Goal: Transaction & Acquisition: Download file/media

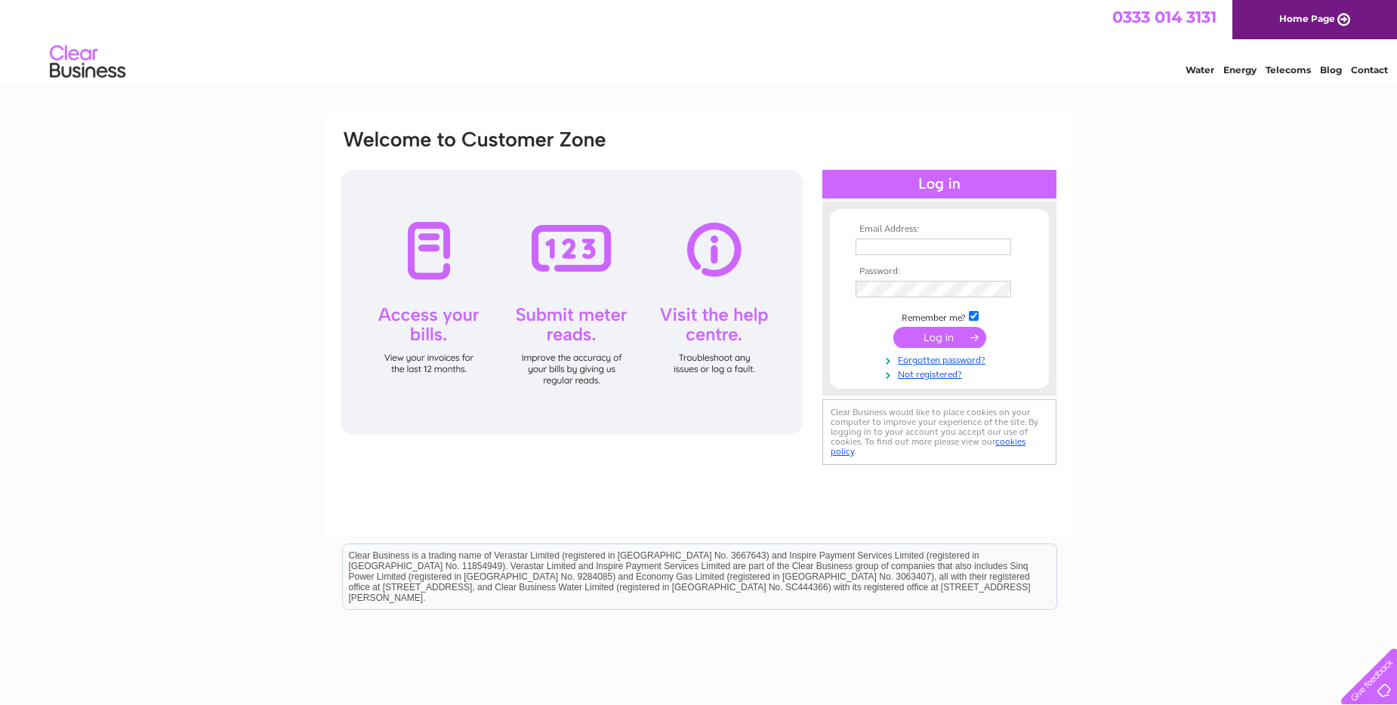
type input "ao.admin@streamlinegroup.co.uk"
click at [946, 339] on input "submit" at bounding box center [939, 337] width 93 height 21
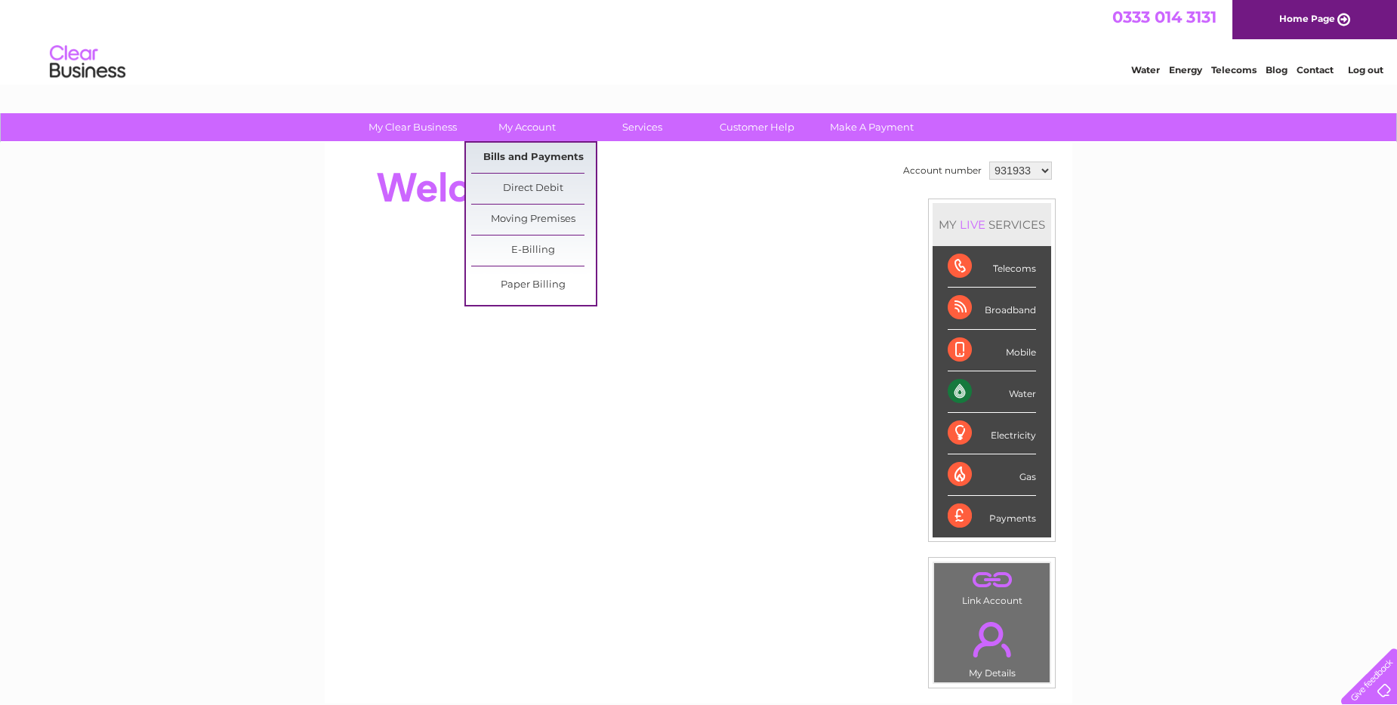
click at [542, 155] on link "Bills and Payments" at bounding box center [533, 158] width 125 height 30
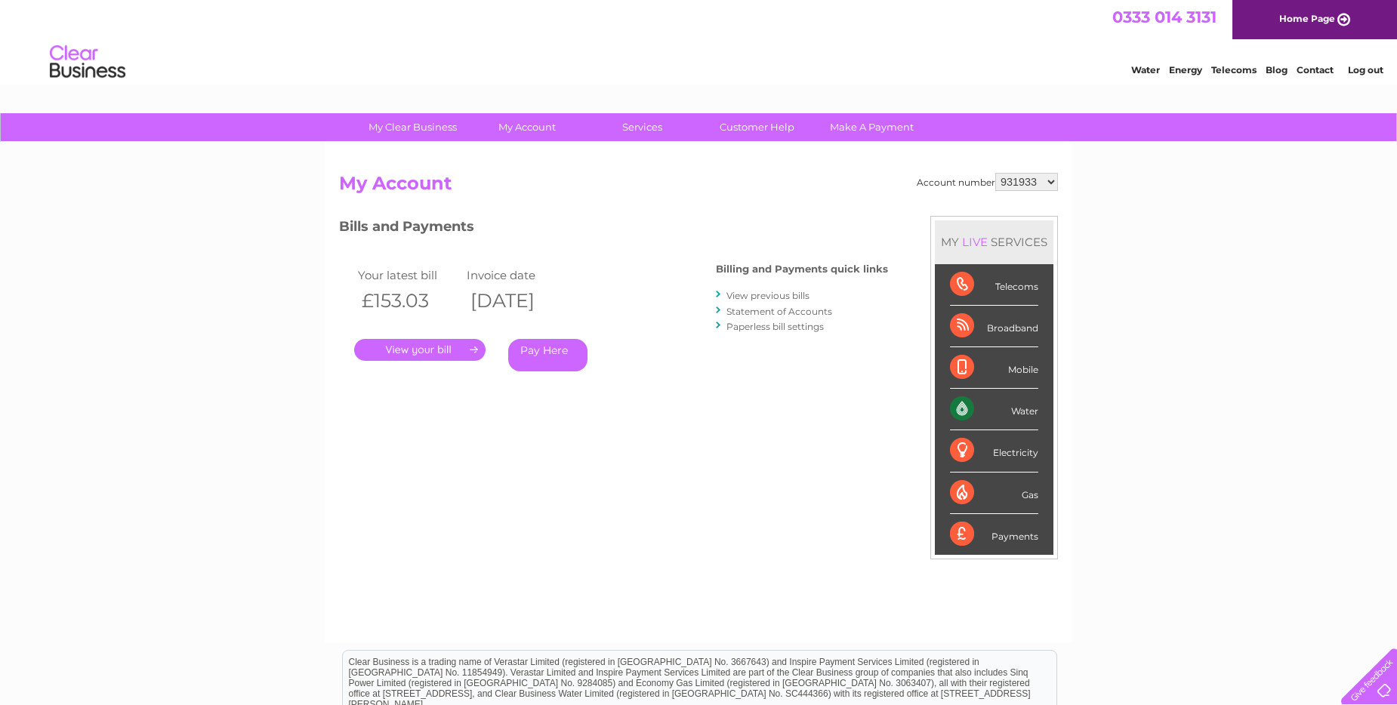
click at [466, 351] on link "." at bounding box center [419, 350] width 131 height 22
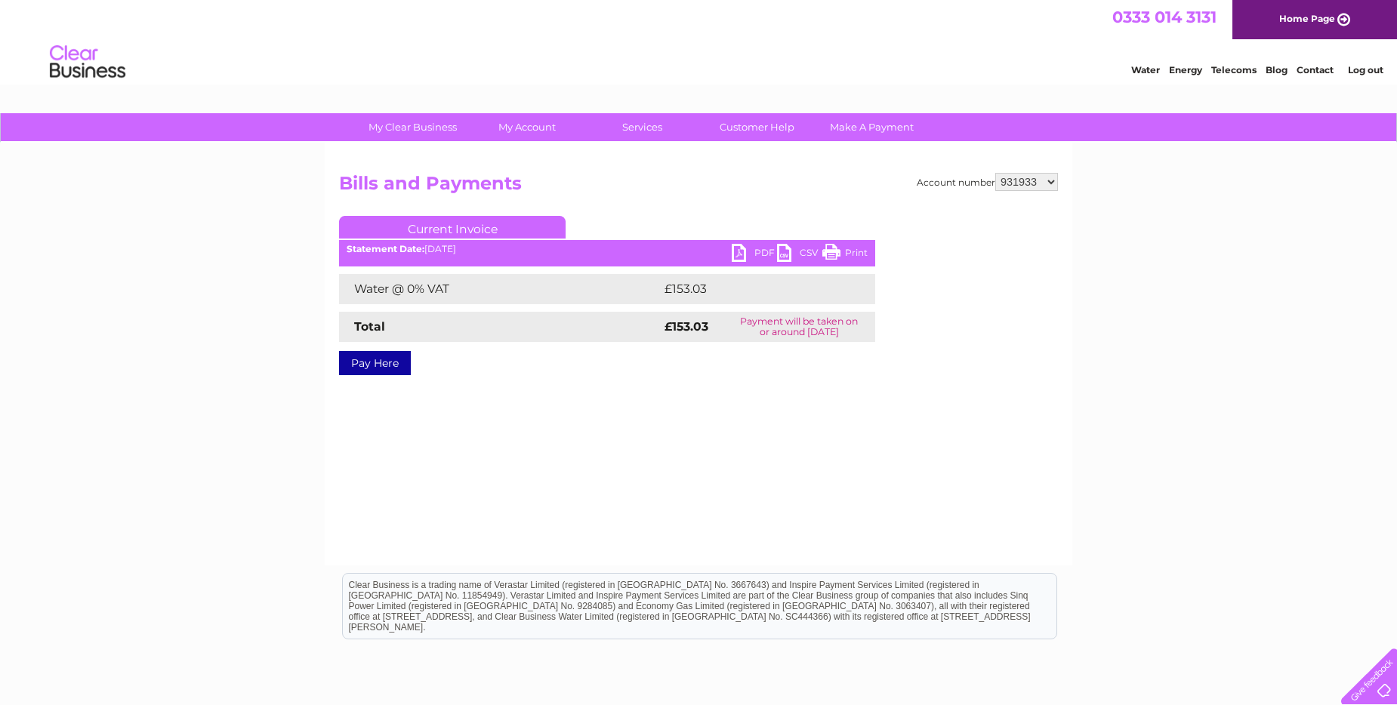
click at [734, 249] on link "PDF" at bounding box center [754, 255] width 45 height 22
click at [1051, 182] on select "931933 3026221" at bounding box center [1026, 182] width 63 height 18
select select "3026221"
click at [995, 173] on select "931933 3026221" at bounding box center [1026, 182] width 63 height 18
